Goal: Check status: Verify the current state of an ongoing process or item

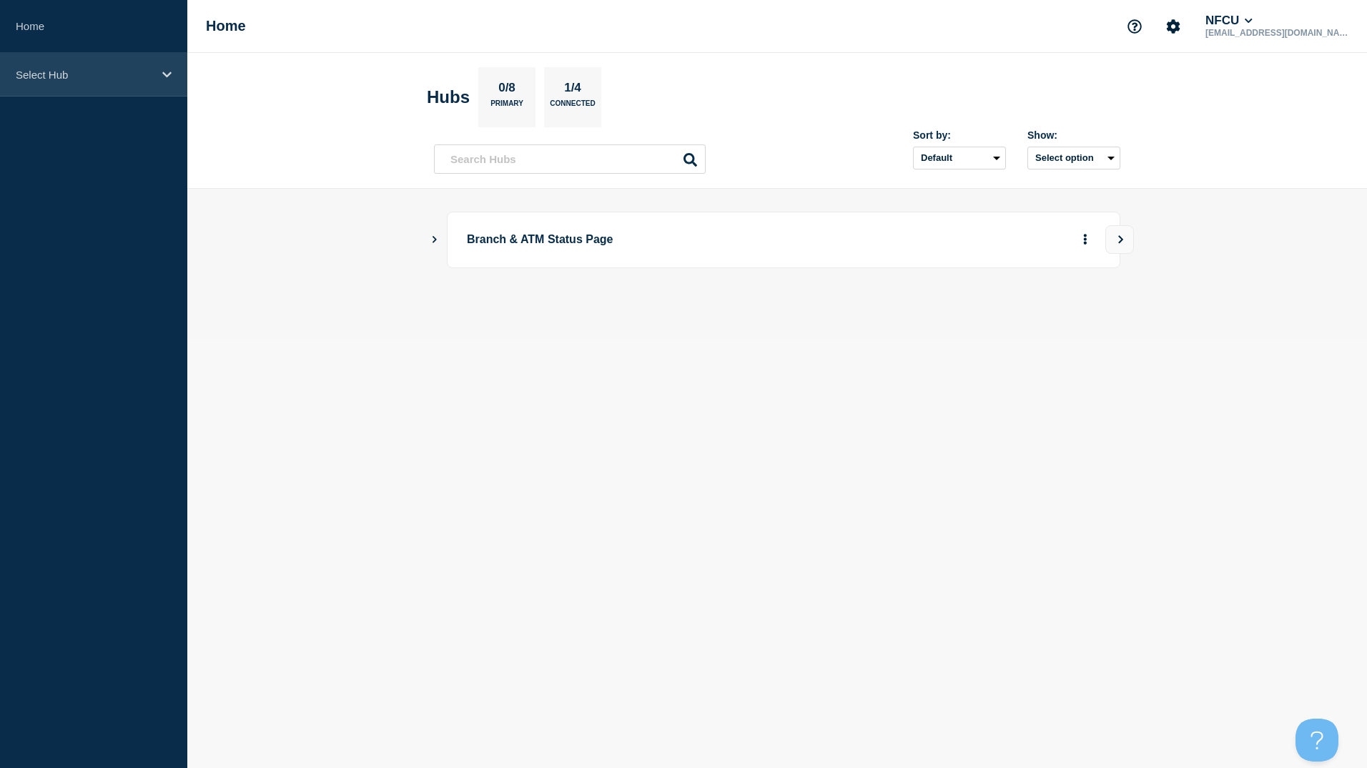
click at [141, 81] on div "Select Hub" at bounding box center [93, 75] width 187 height 44
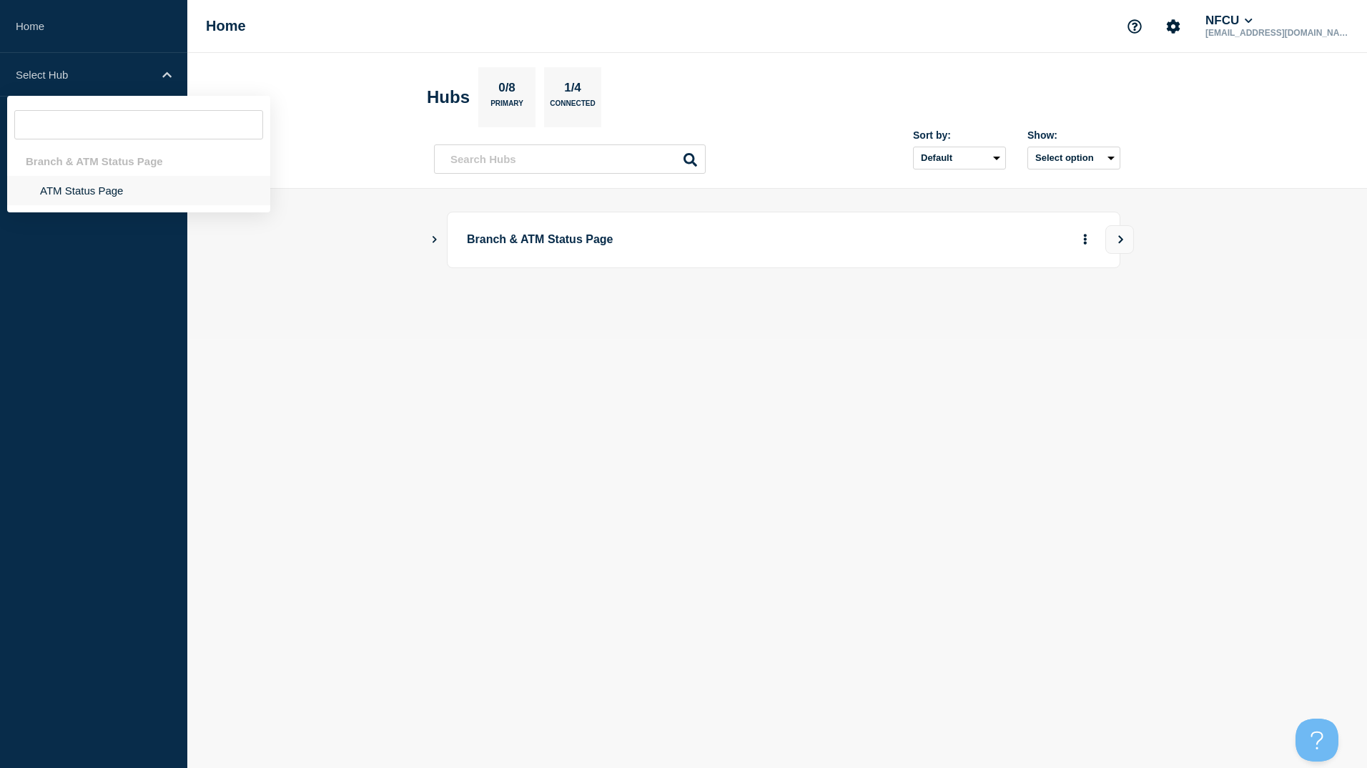
click at [124, 200] on li "ATM Status Page" at bounding box center [138, 190] width 263 height 29
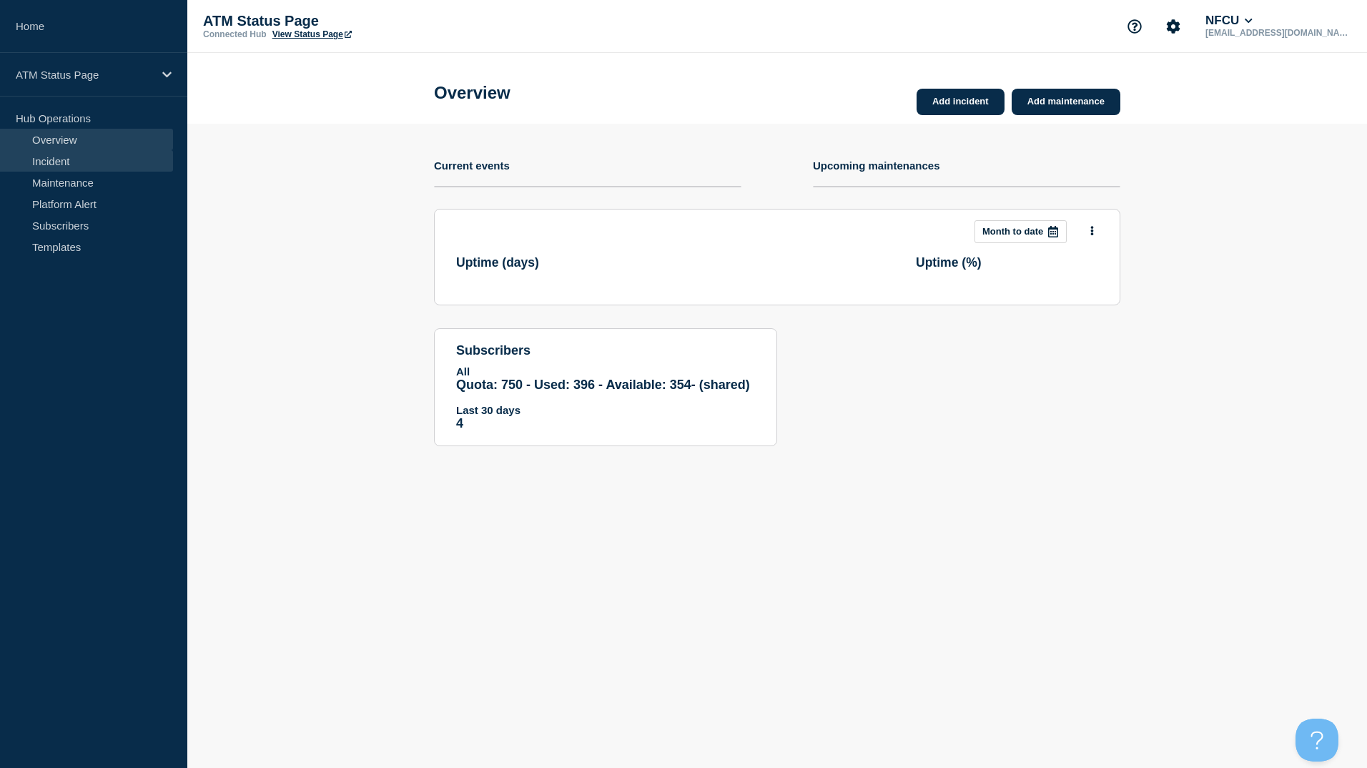
click at [91, 162] on link "Incident" at bounding box center [86, 160] width 173 height 21
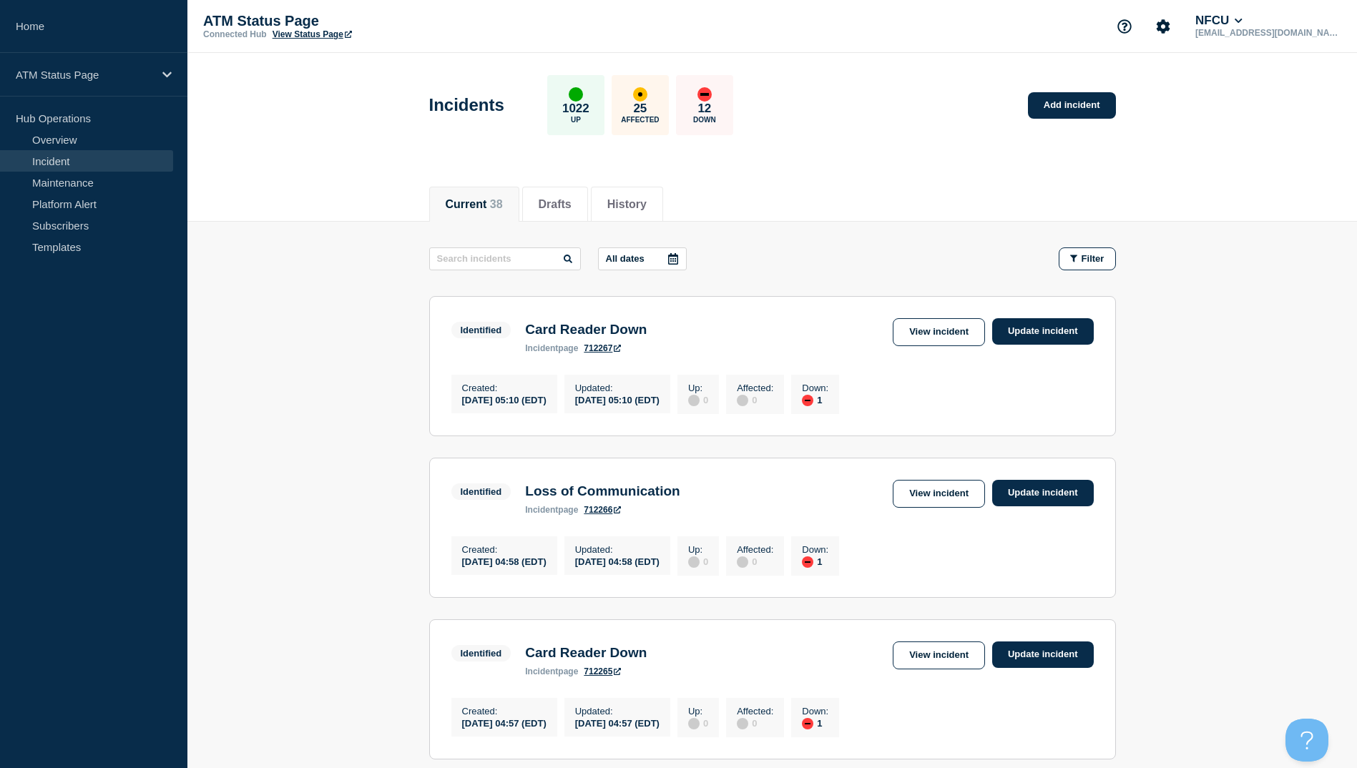
click at [674, 251] on div at bounding box center [673, 258] width 26 height 21
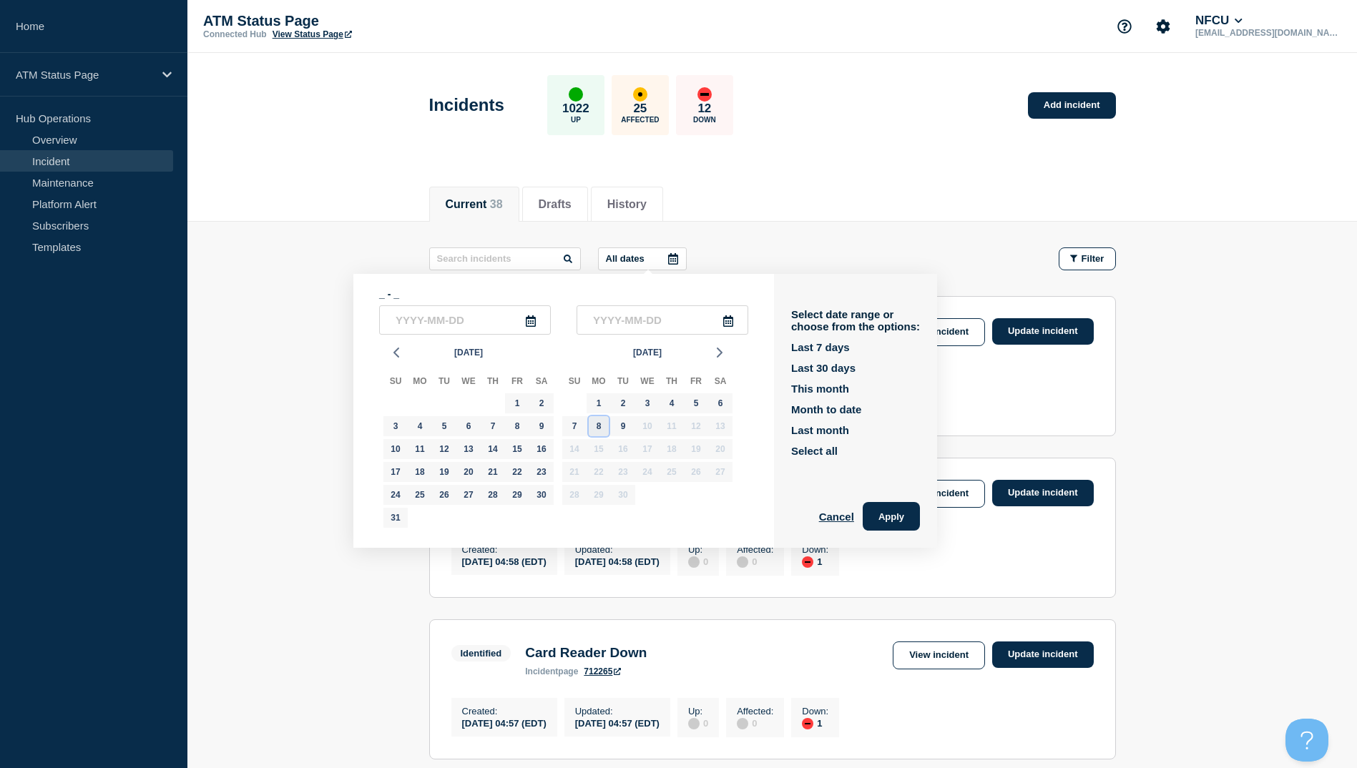
click at [604, 435] on div "8" at bounding box center [599, 426] width 20 height 20
type input "[DATE]"
click at [604, 435] on div "8" at bounding box center [599, 426] width 20 height 20
type input "[DATE]"
click at [886, 514] on button "Apply" at bounding box center [890, 516] width 57 height 29
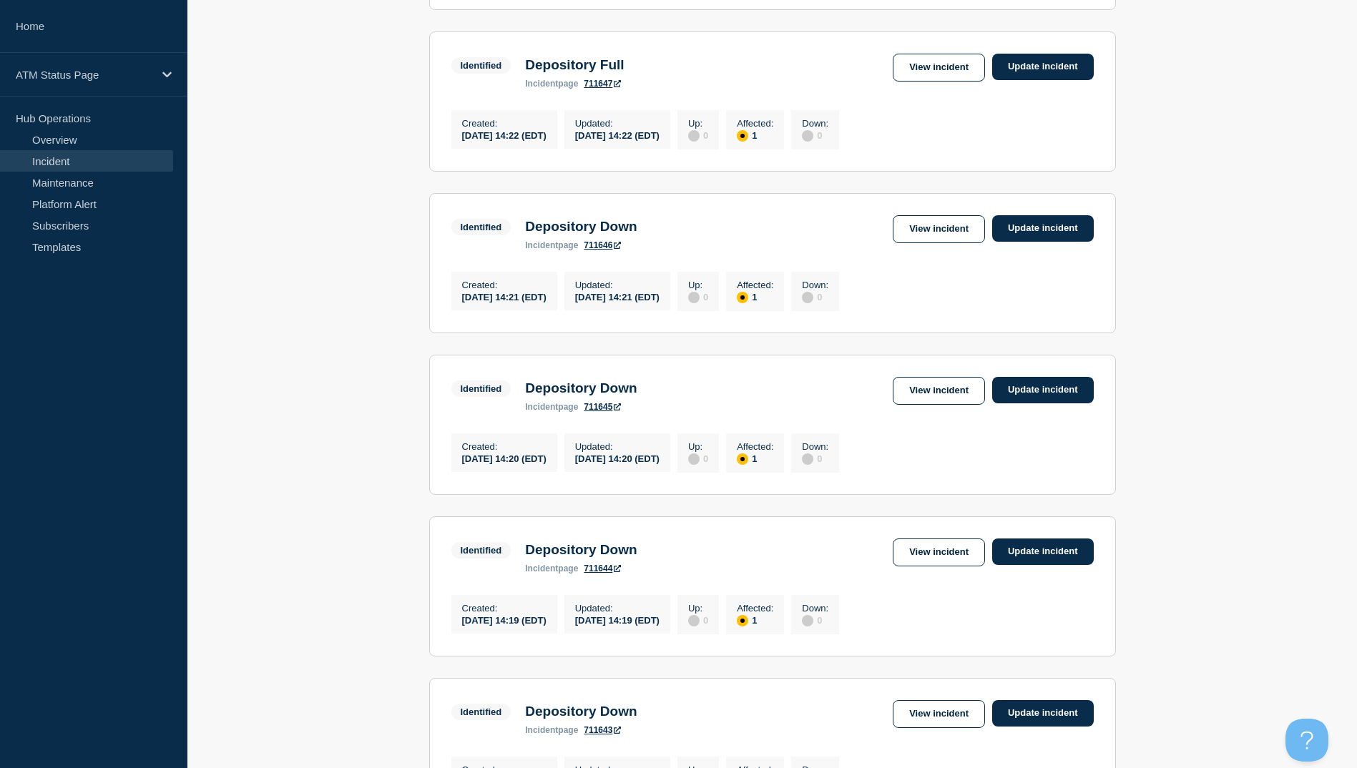
scroll to position [1375, 0]
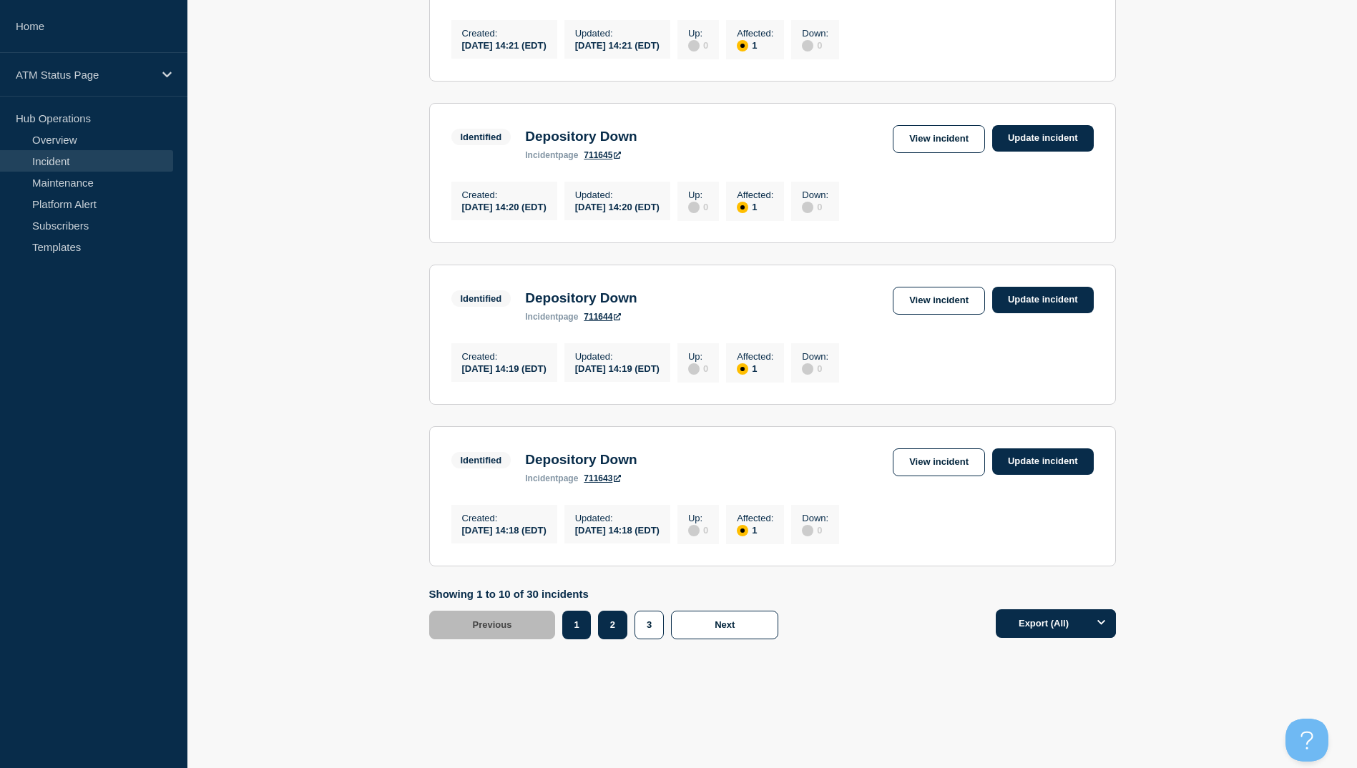
click at [621, 628] on button "2" at bounding box center [612, 625] width 29 height 29
click at [619, 629] on button "2" at bounding box center [612, 625] width 29 height 29
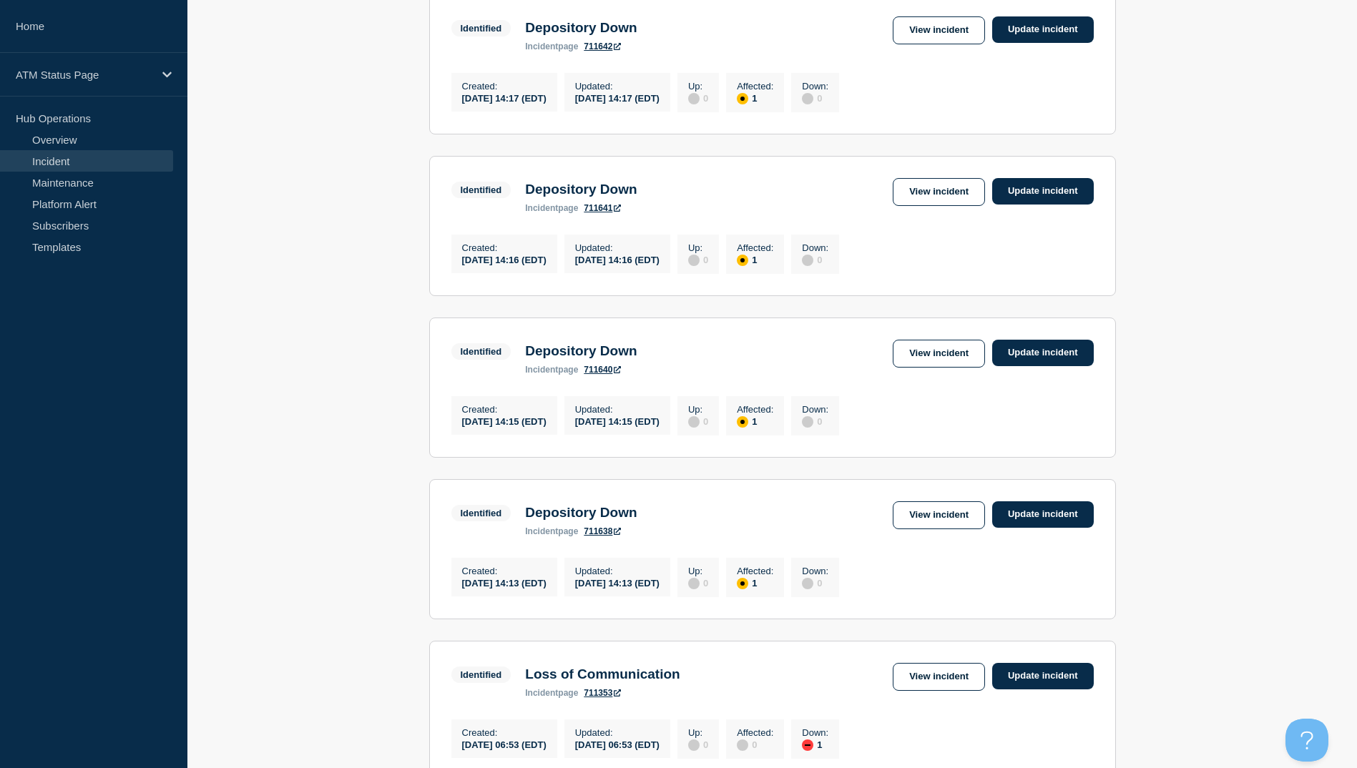
scroll to position [159, 0]
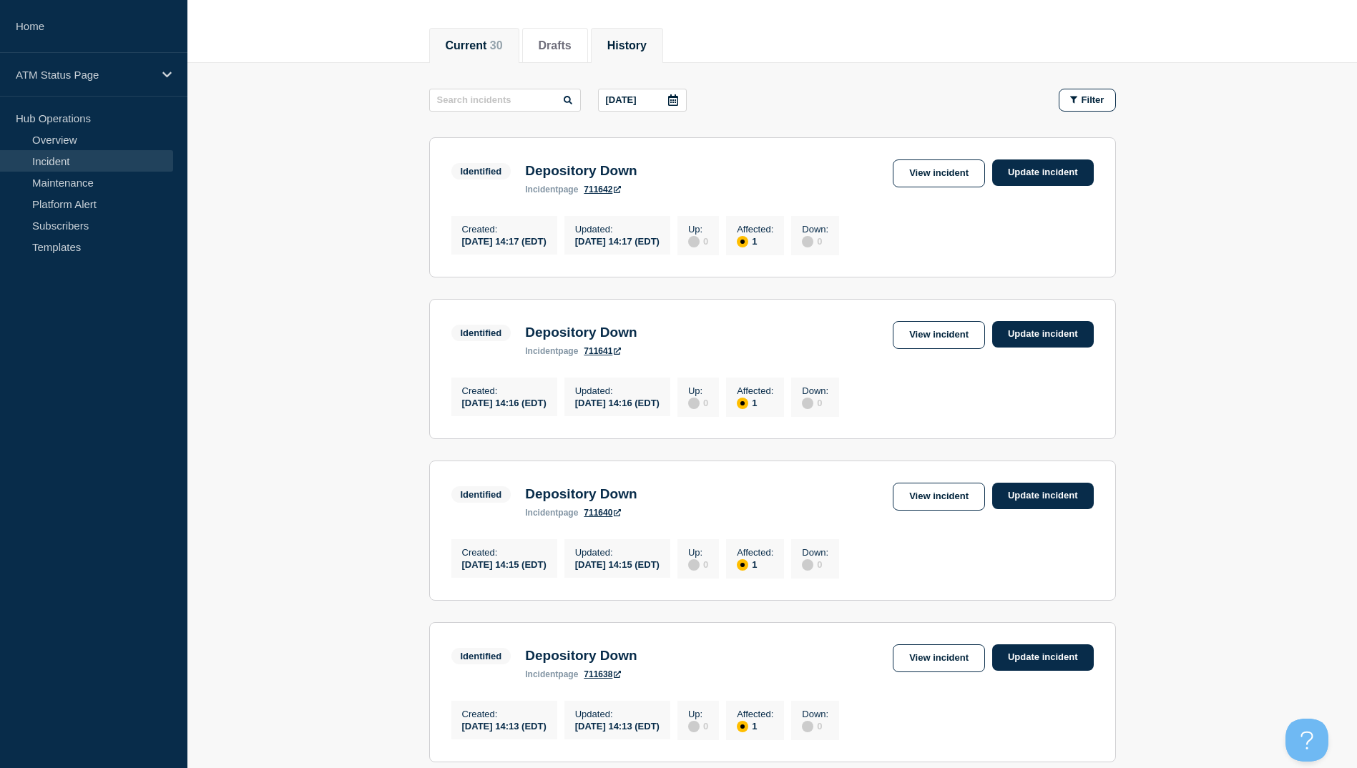
click at [646, 39] on button "History" at bounding box center [626, 45] width 39 height 13
click at [682, 107] on div at bounding box center [673, 99] width 26 height 21
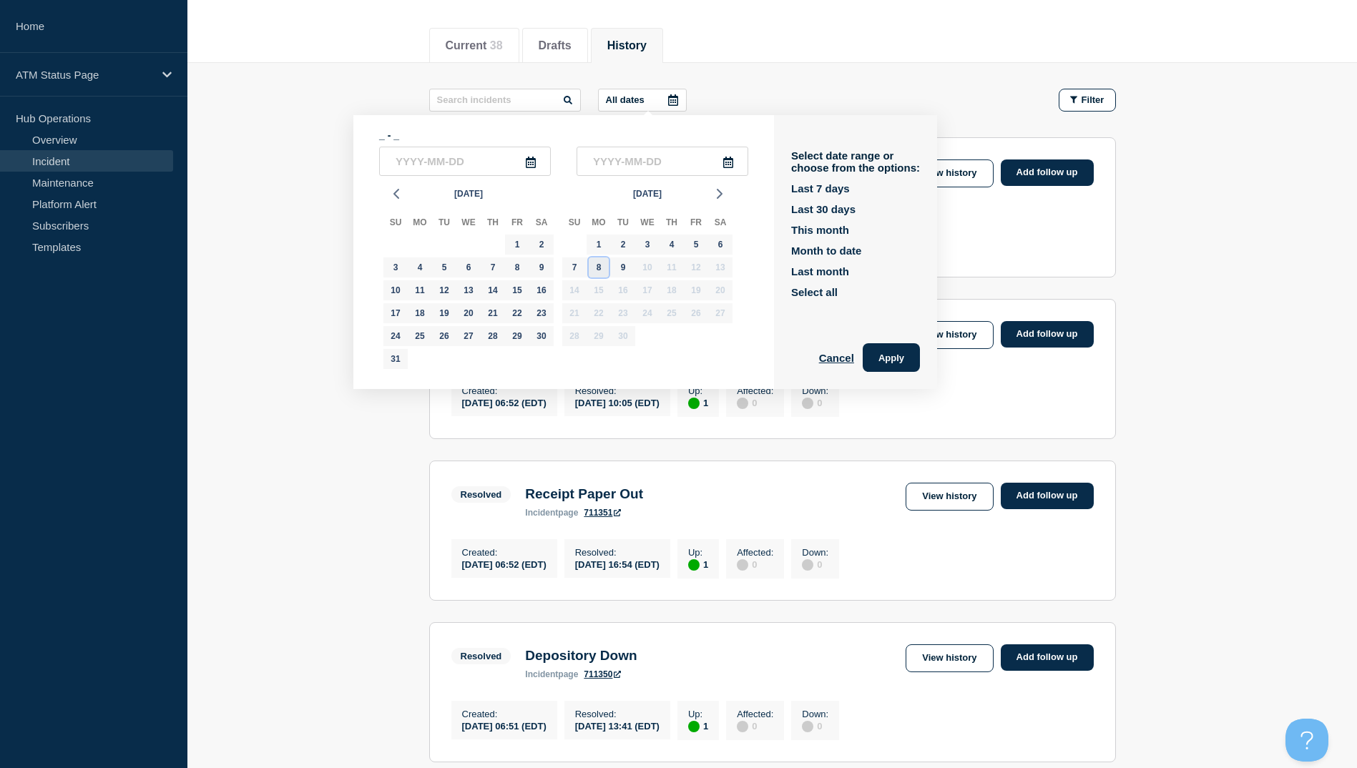
click at [601, 259] on div "8" at bounding box center [599, 267] width 20 height 20
type input "[DATE]"
click at [601, 259] on div "8" at bounding box center [599, 267] width 20 height 20
type input "[DATE]"
click at [908, 360] on button "Apply" at bounding box center [890, 357] width 57 height 29
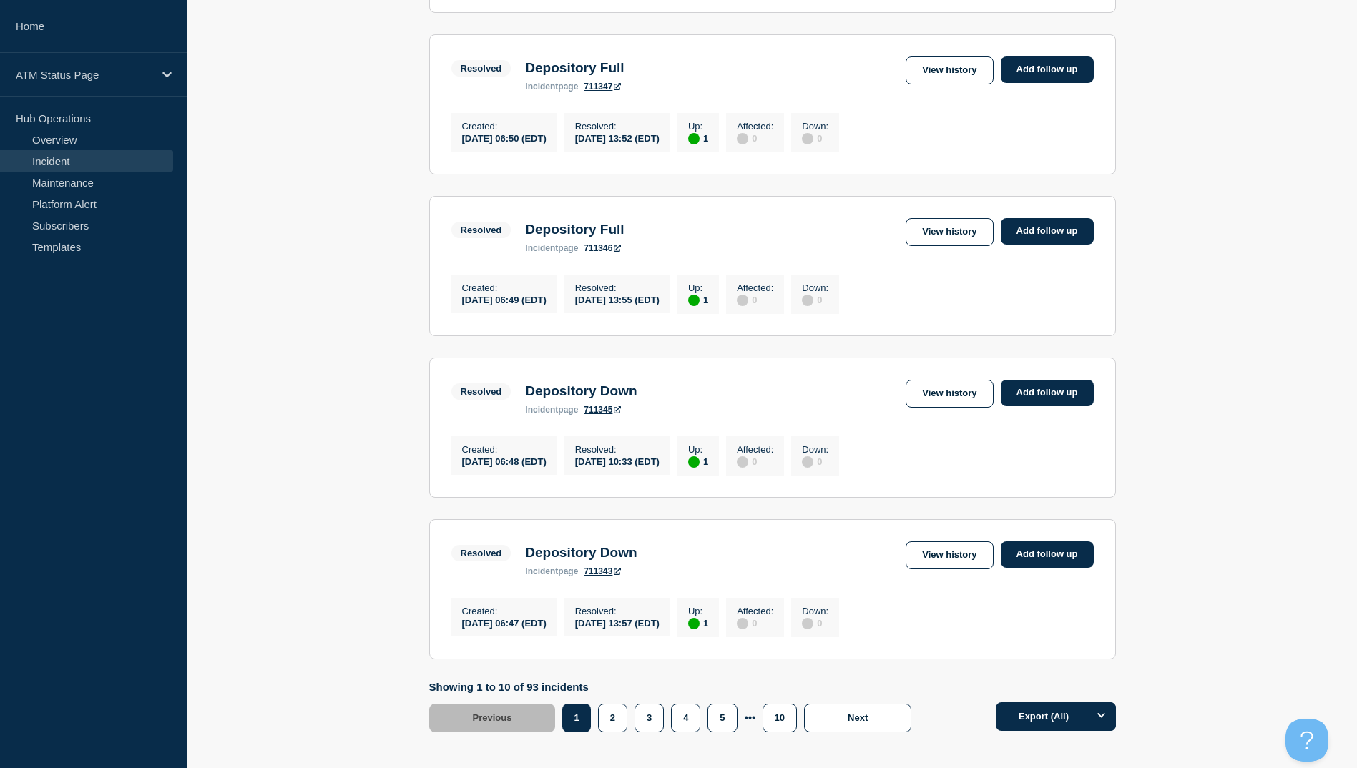
scroll to position [1375, 0]
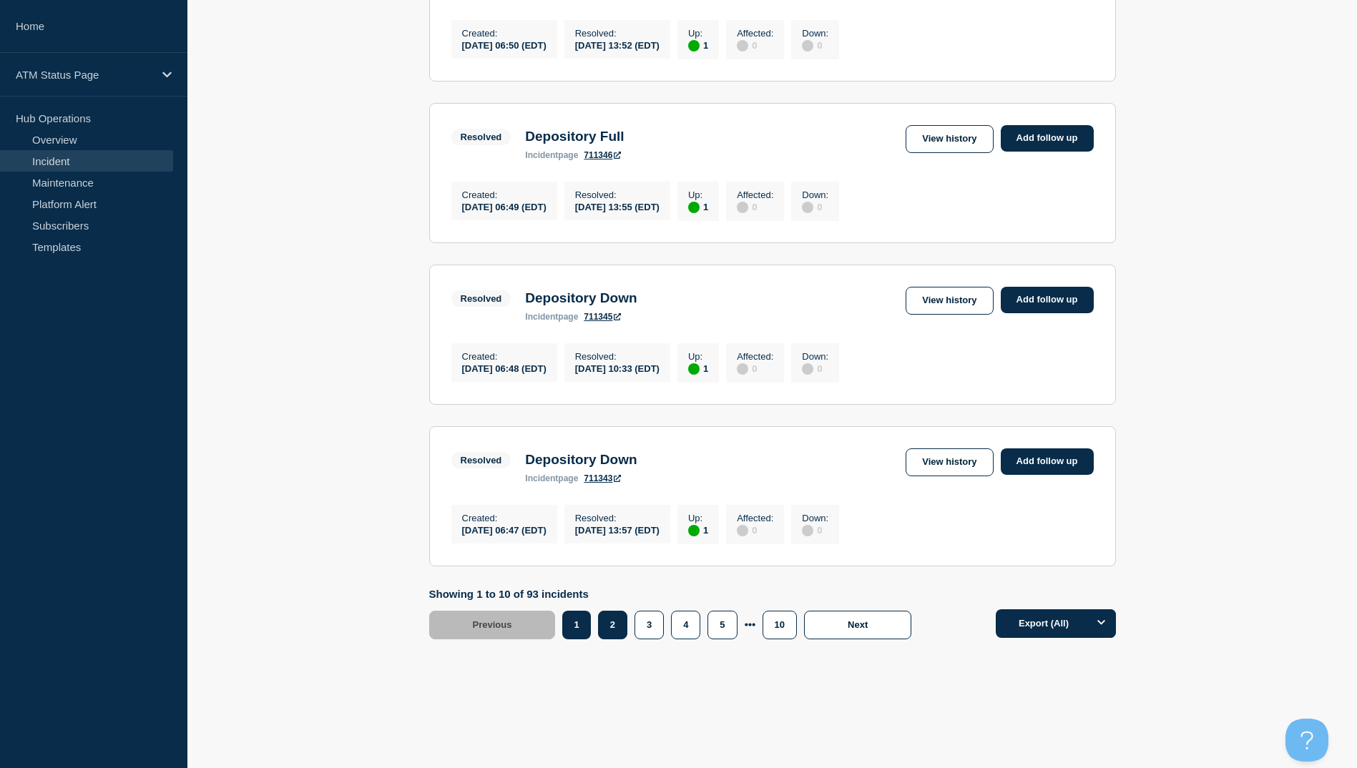
click at [602, 622] on button "2" at bounding box center [612, 625] width 29 height 29
